Goal: Task Accomplishment & Management: Manage account settings

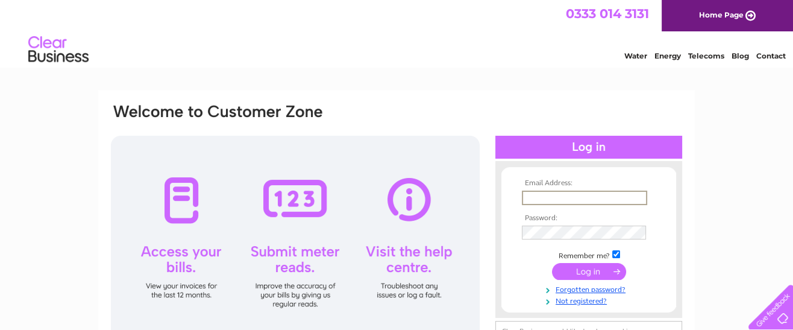
click at [527, 200] on input "text" at bounding box center [584, 197] width 125 height 14
type input "info@woodhouse-farm.co.uk"
click at [579, 269] on input "submit" at bounding box center [589, 270] width 74 height 17
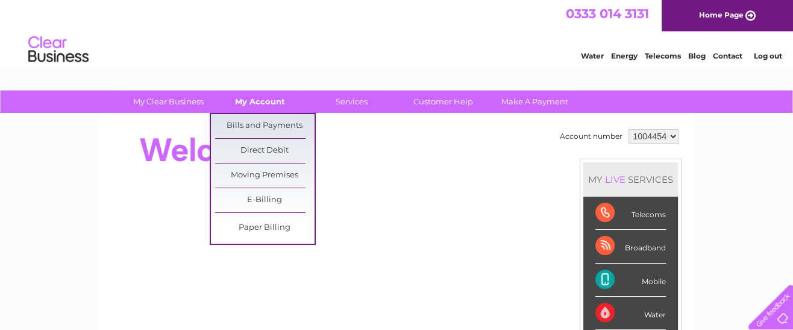
click at [253, 98] on link "My Account" at bounding box center [259, 101] width 99 height 22
click at [259, 125] on link "Bills and Payments" at bounding box center [264, 126] width 99 height 24
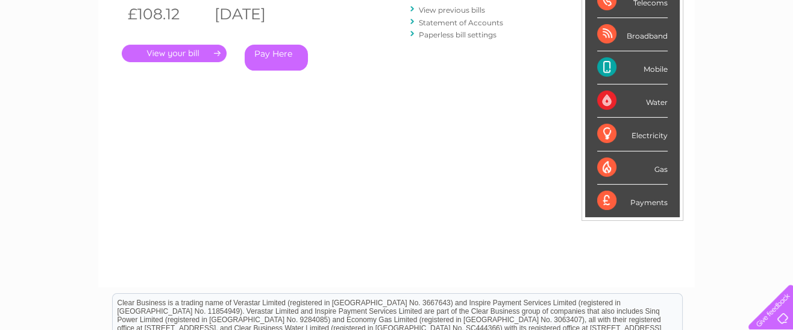
scroll to position [150, 0]
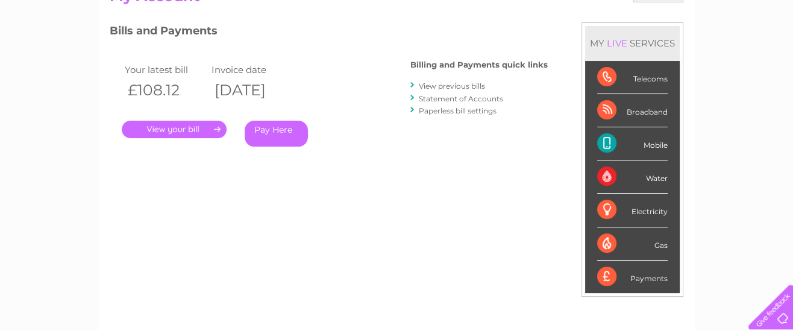
click at [172, 133] on link "." at bounding box center [174, 129] width 105 height 17
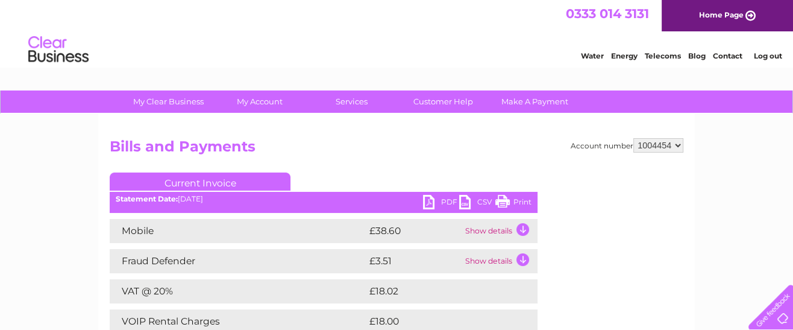
click at [444, 199] on link "PDF" at bounding box center [441, 203] width 36 height 17
click at [720, 55] on link "Contact" at bounding box center [728, 55] width 30 height 9
